Goal: Transaction & Acquisition: Obtain resource

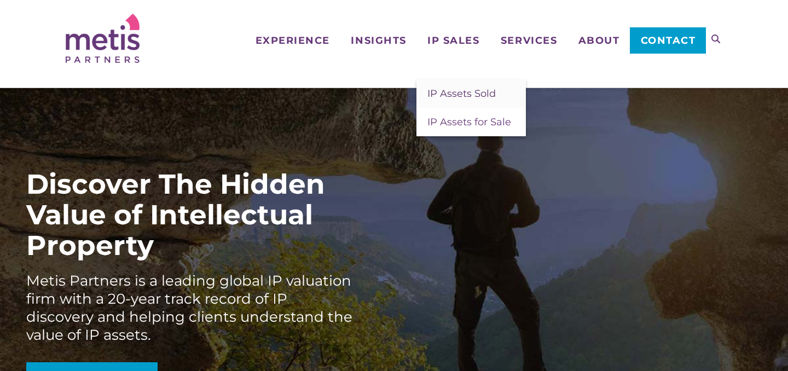
click at [456, 94] on span "IP Assets Sold" at bounding box center [462, 94] width 68 height 12
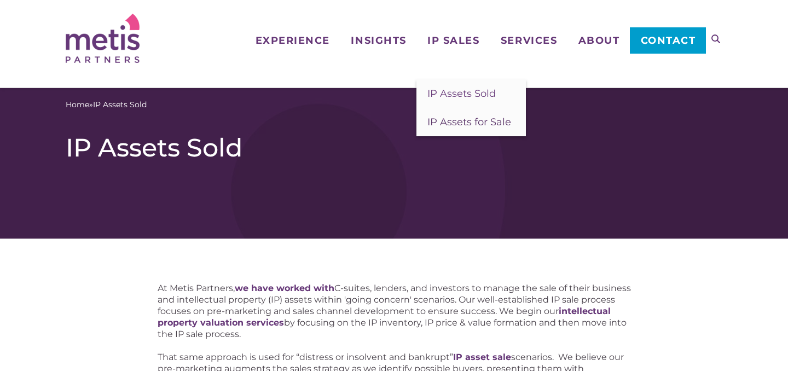
click at [455, 121] on span "IP Assets for Sale" at bounding box center [470, 122] width 84 height 12
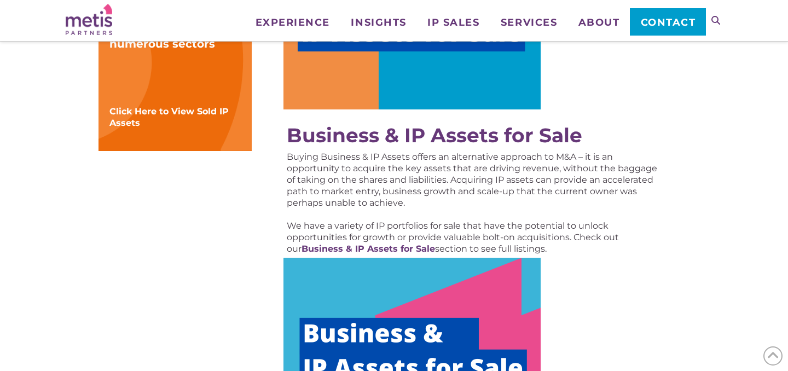
scroll to position [460, 0]
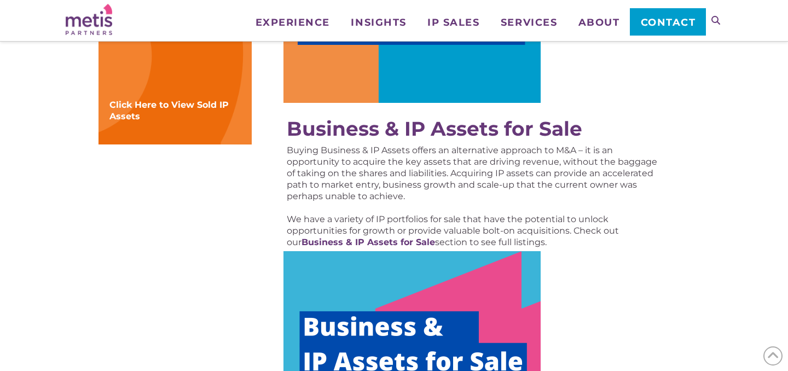
click at [382, 279] on img at bounding box center [412, 359] width 257 height 216
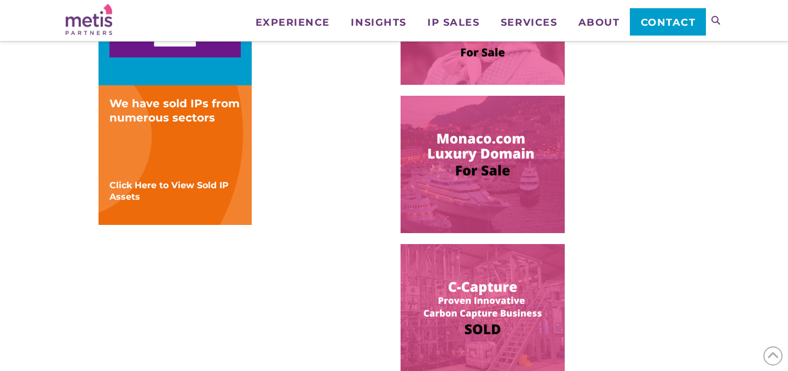
scroll to position [418, 0]
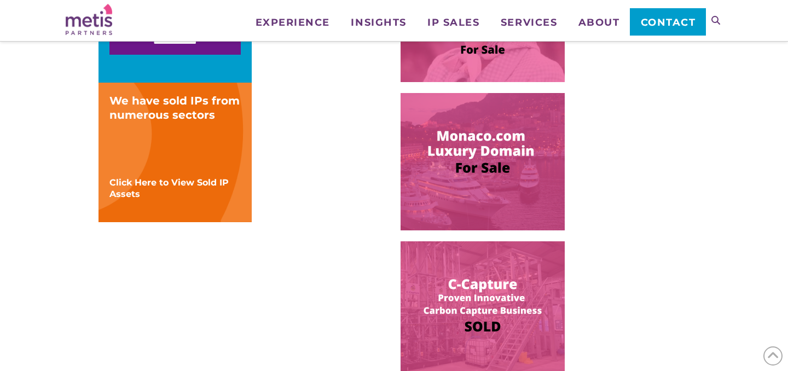
click at [480, 158] on img at bounding box center [483, 161] width 164 height 137
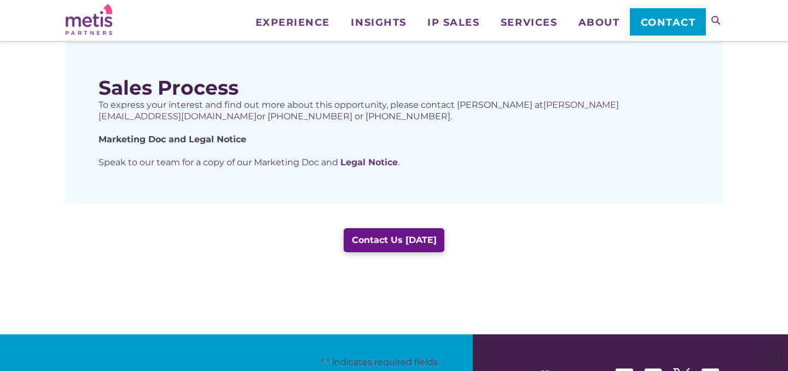
scroll to position [688, 0]
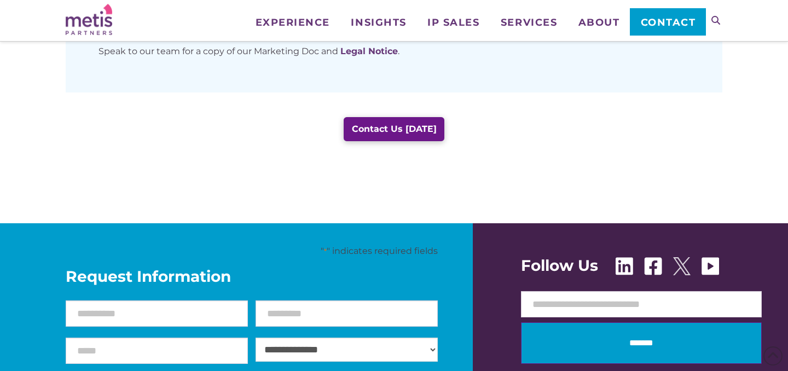
click at [678, 257] on img at bounding box center [682, 266] width 18 height 18
